Goal: Information Seeking & Learning: Learn about a topic

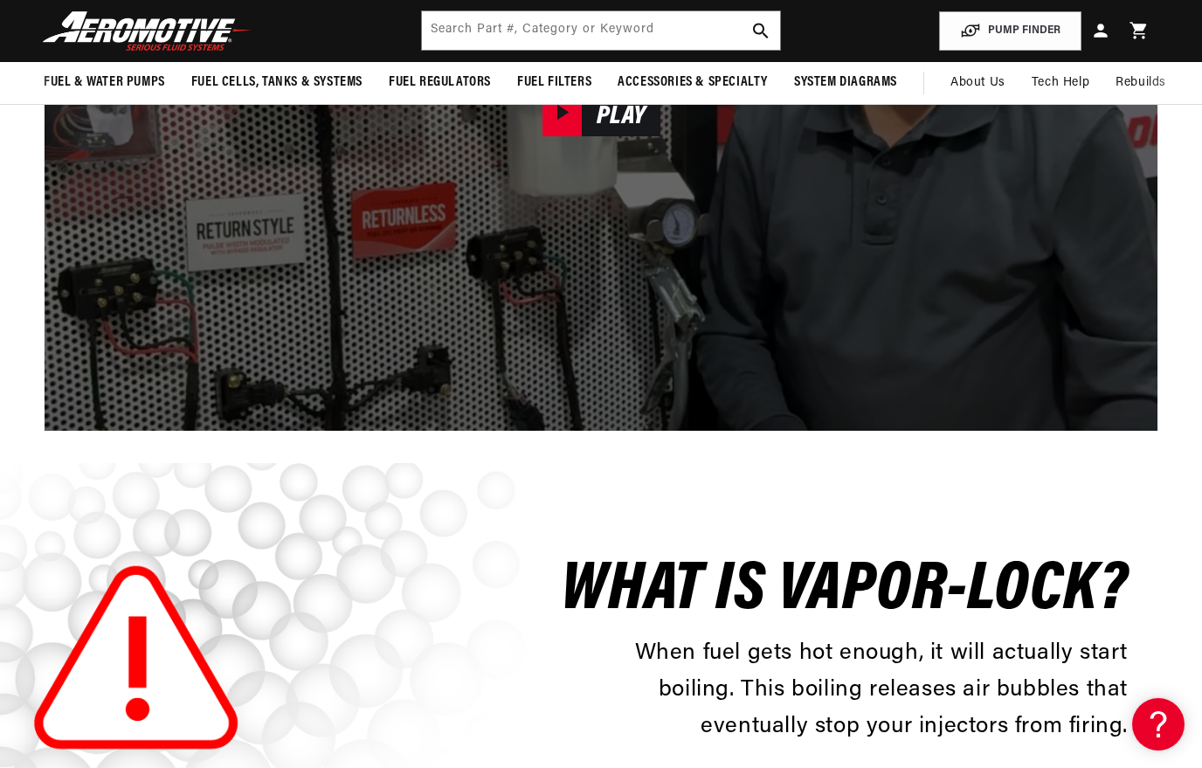
scroll to position [2106, 0]
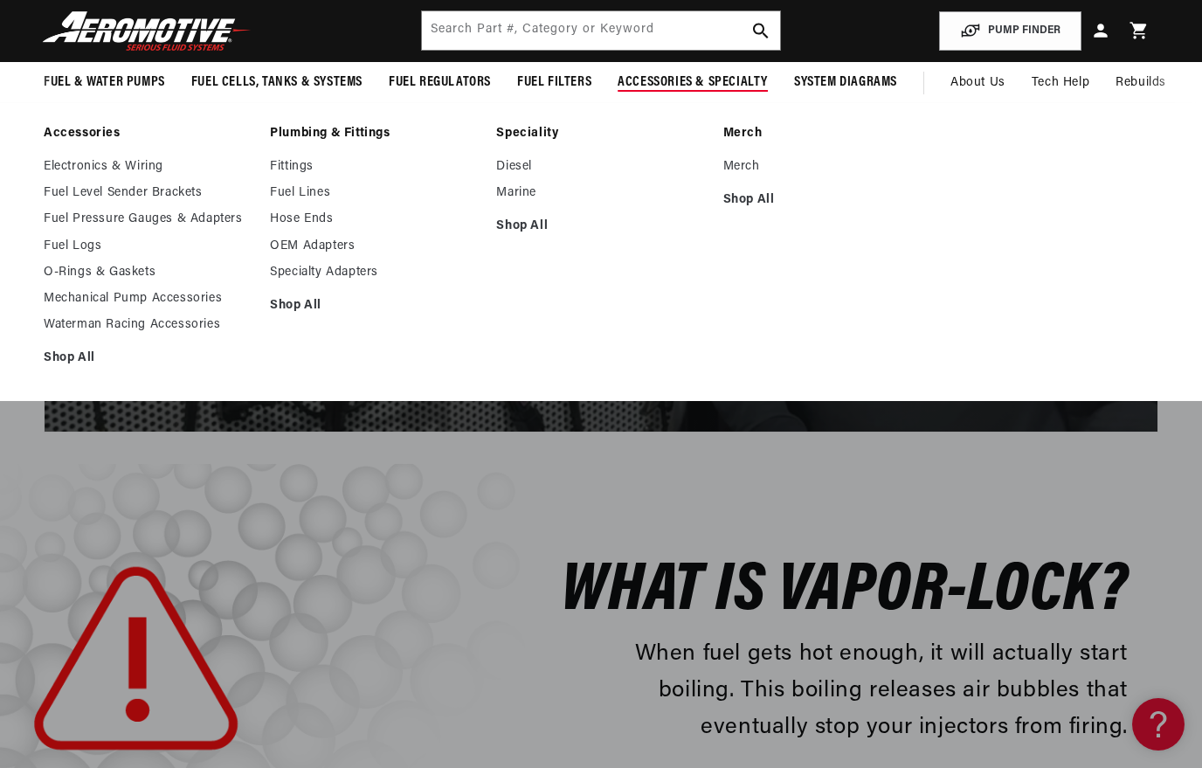
click at [113, 214] on link "Fuel Pressure Gauges & Adapters" at bounding box center [148, 219] width 209 height 16
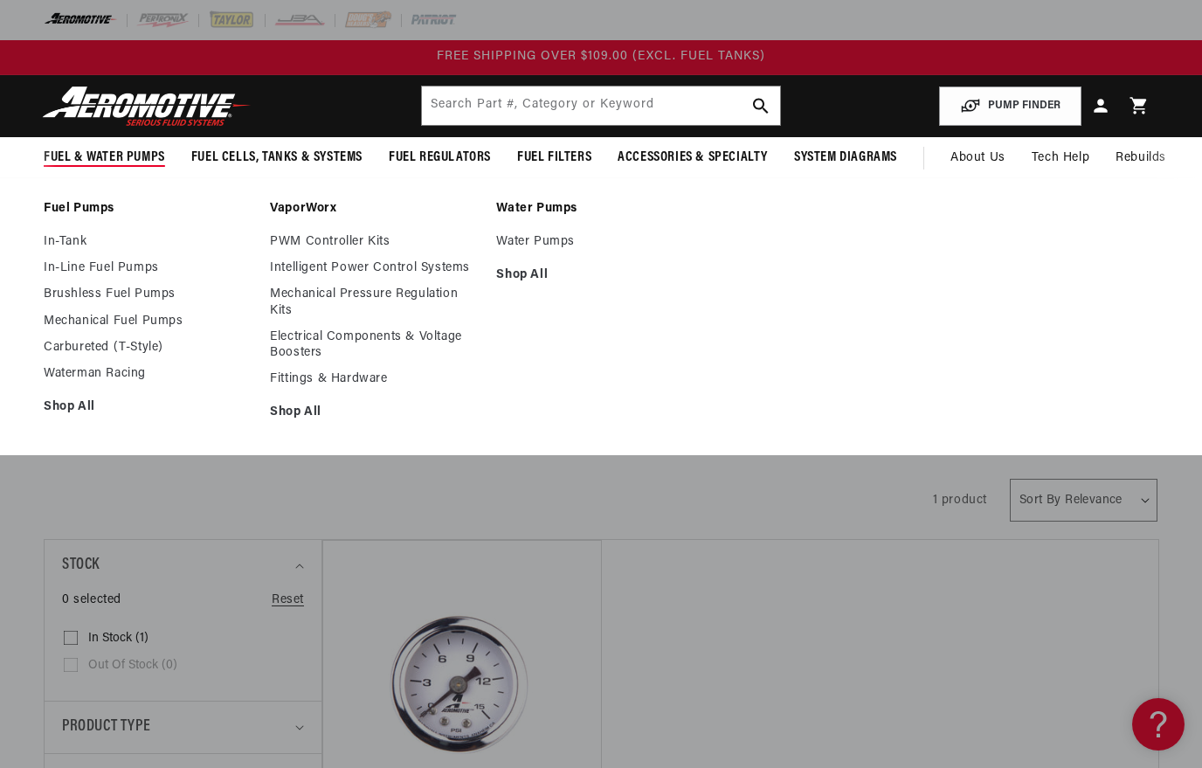
click at [82, 373] on link "Waterman Racing" at bounding box center [148, 374] width 209 height 16
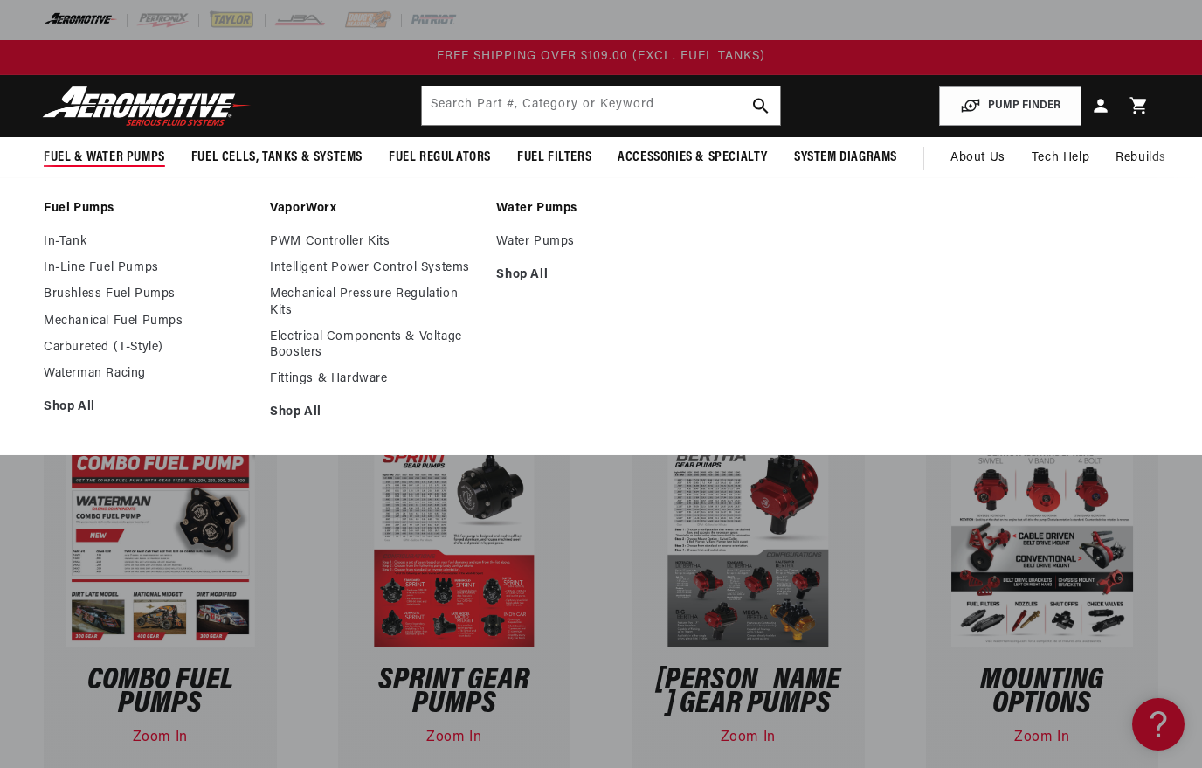
click at [304, 338] on link "Electrical Components & Voltage Boosters" at bounding box center [374, 344] width 209 height 31
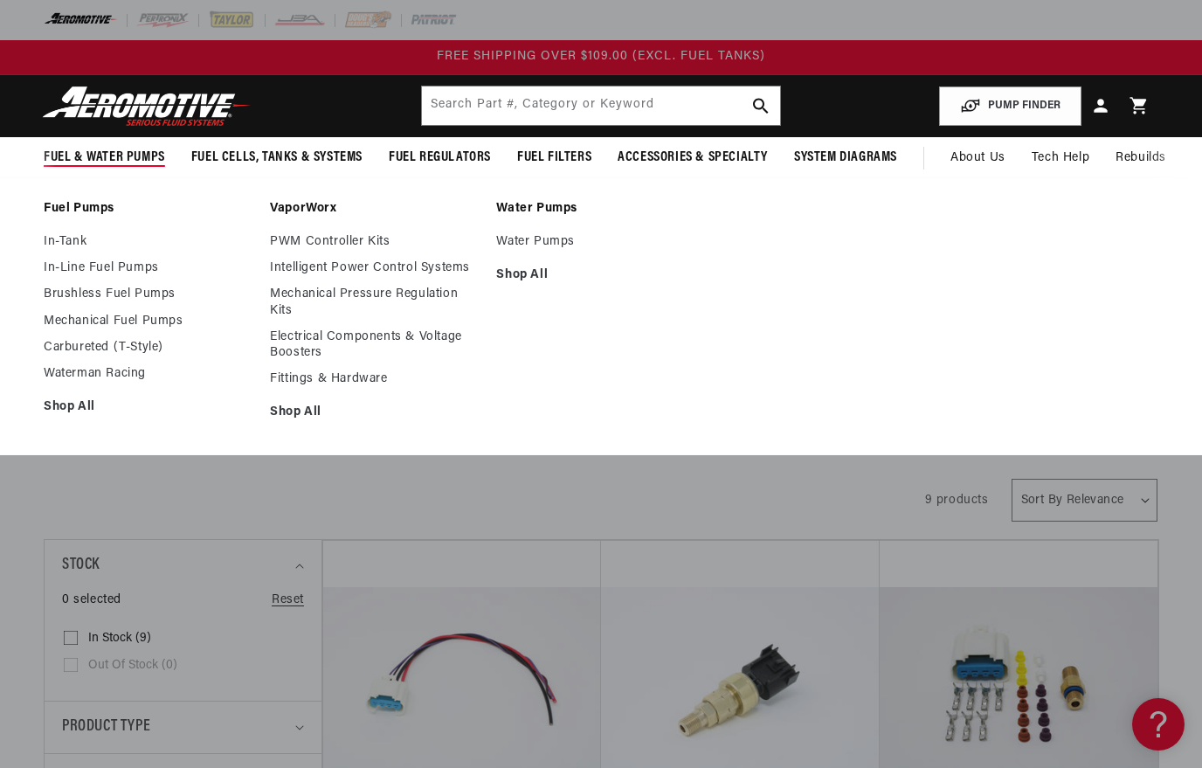
click at [304, 358] on link "Electrical Components & Voltage Boosters" at bounding box center [374, 344] width 209 height 31
click at [303, 377] on link "Fittings & Hardware" at bounding box center [374, 379] width 209 height 16
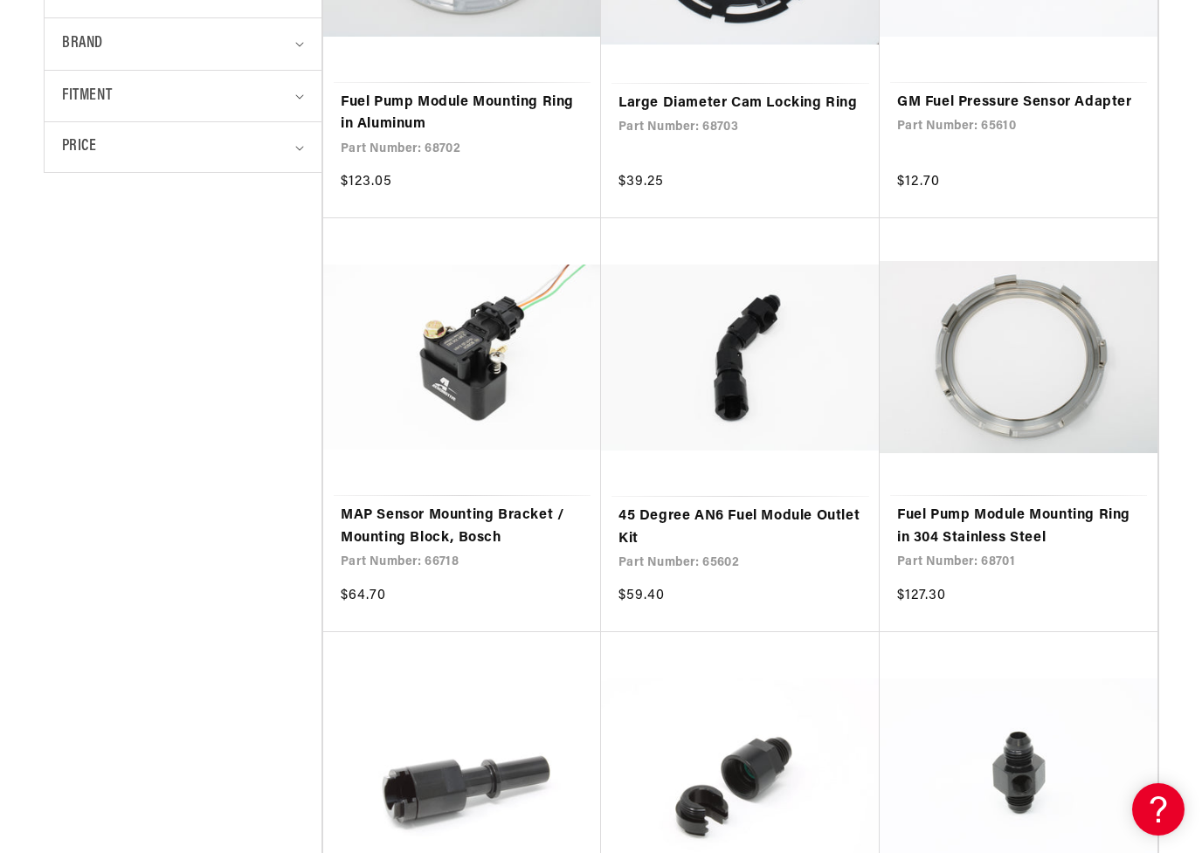
scroll to position [648, 0]
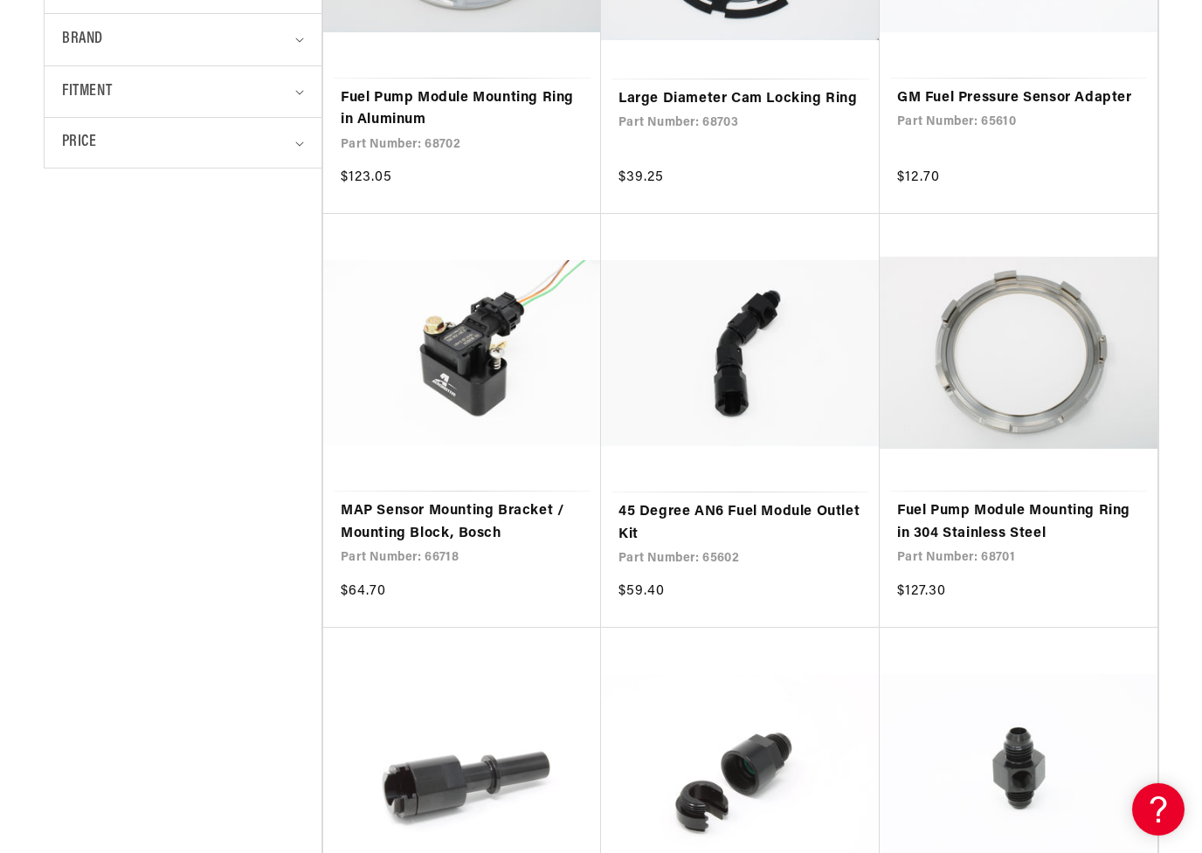
click at [658, 524] on link "45 Degree AN6 Fuel Module Outlet Kit" at bounding box center [741, 523] width 244 height 45
